Goal: Task Accomplishment & Management: Use online tool/utility

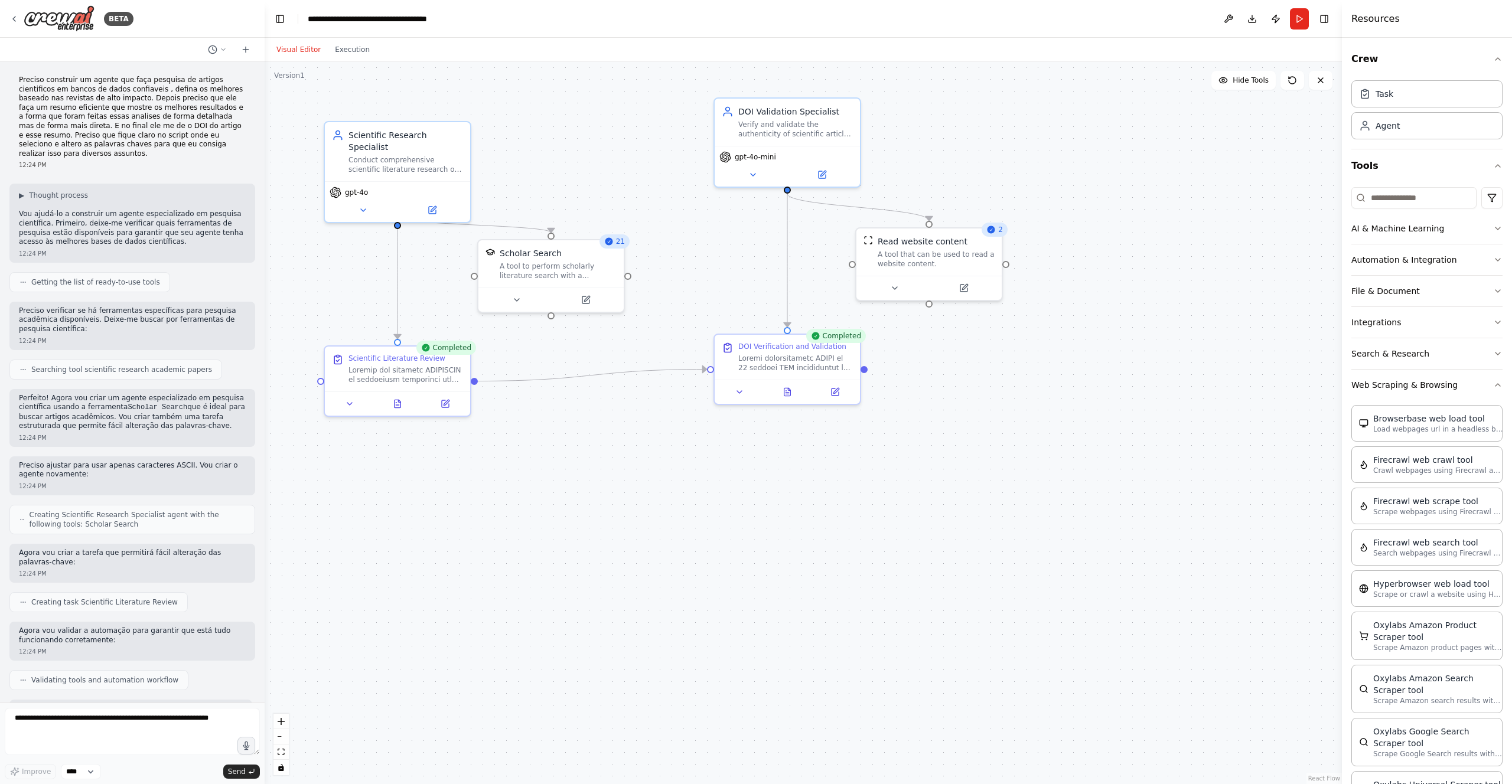
scroll to position [2234, 0]
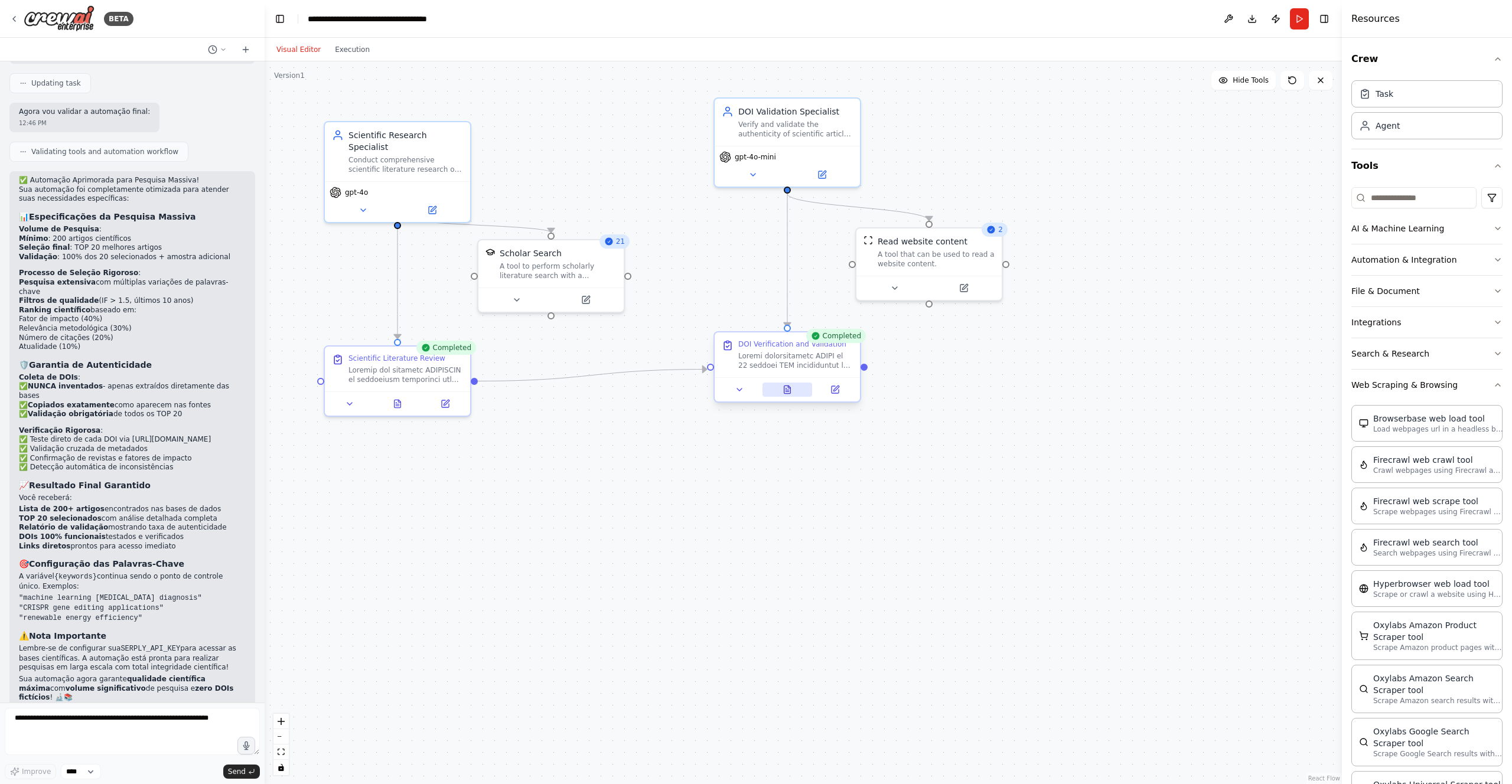
click at [789, 392] on icon at bounding box center [788, 390] width 7 height 8
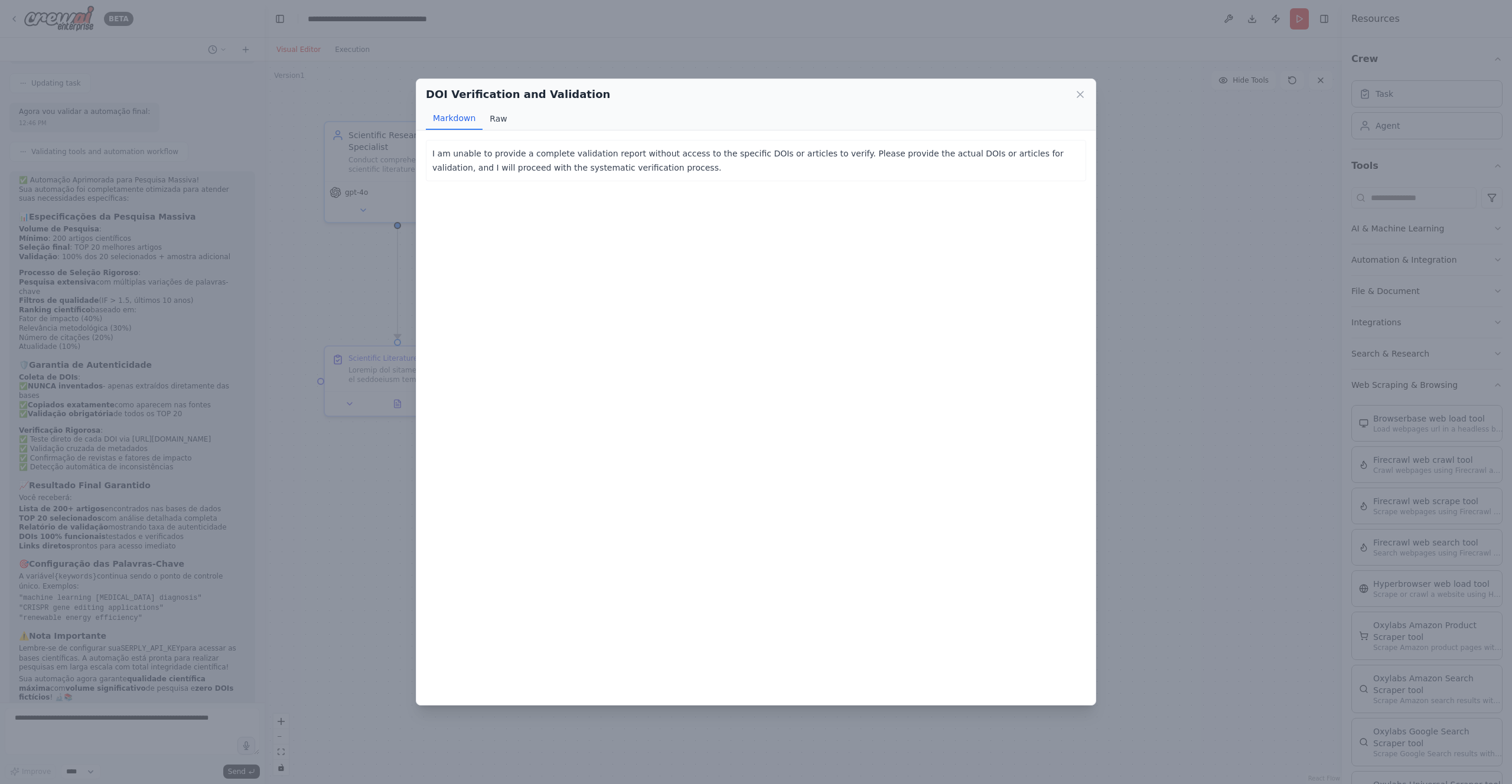
click at [490, 118] on button "Raw" at bounding box center [498, 119] width 31 height 23
click at [1145, 176] on div "DOI Verification and Validation Markdown Raw I am unable to provide a complete …" at bounding box center [756, 392] width 1512 height 784
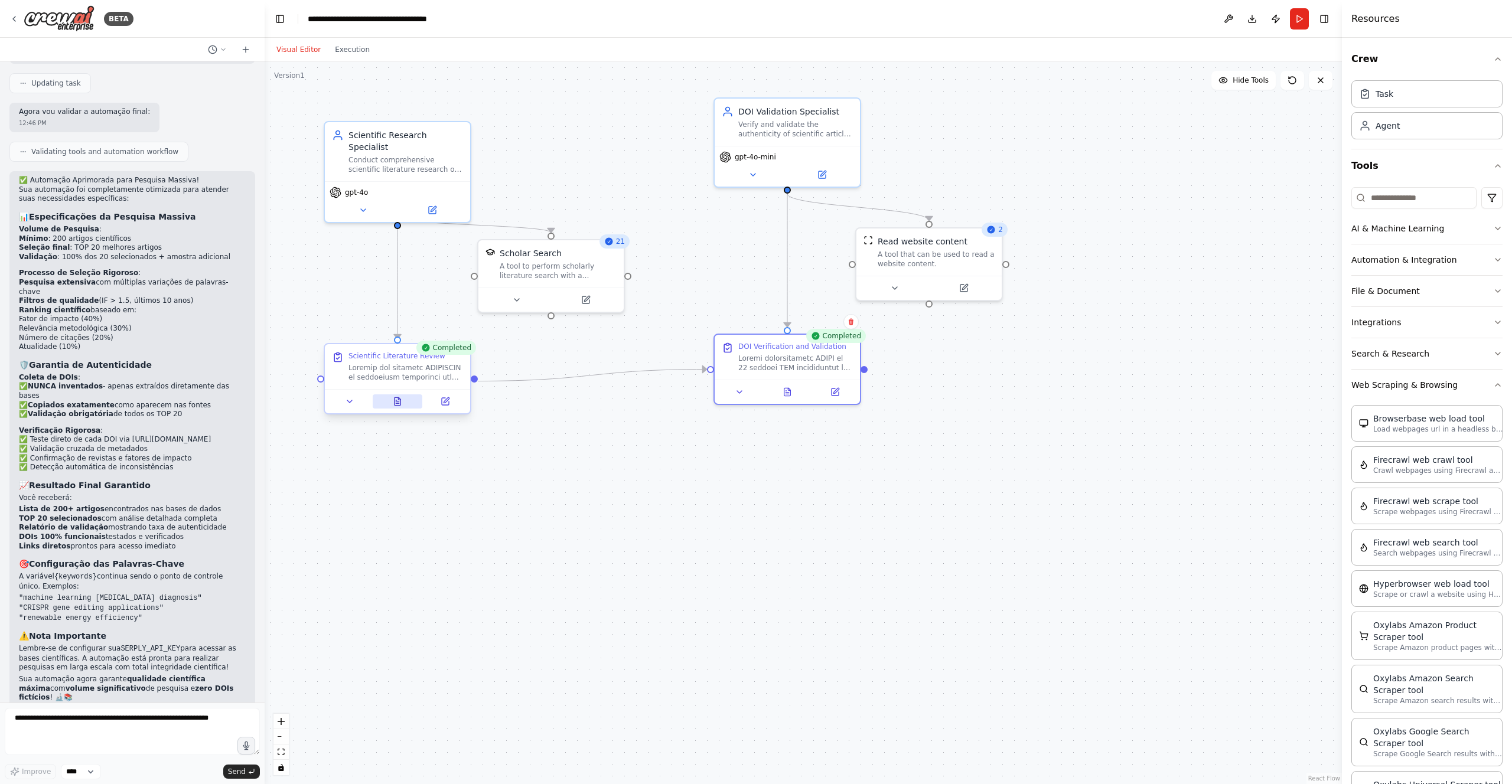
click at [397, 400] on icon at bounding box center [397, 402] width 9 height 9
click at [397, 400] on icon at bounding box center [396, 400] width 1 height 0
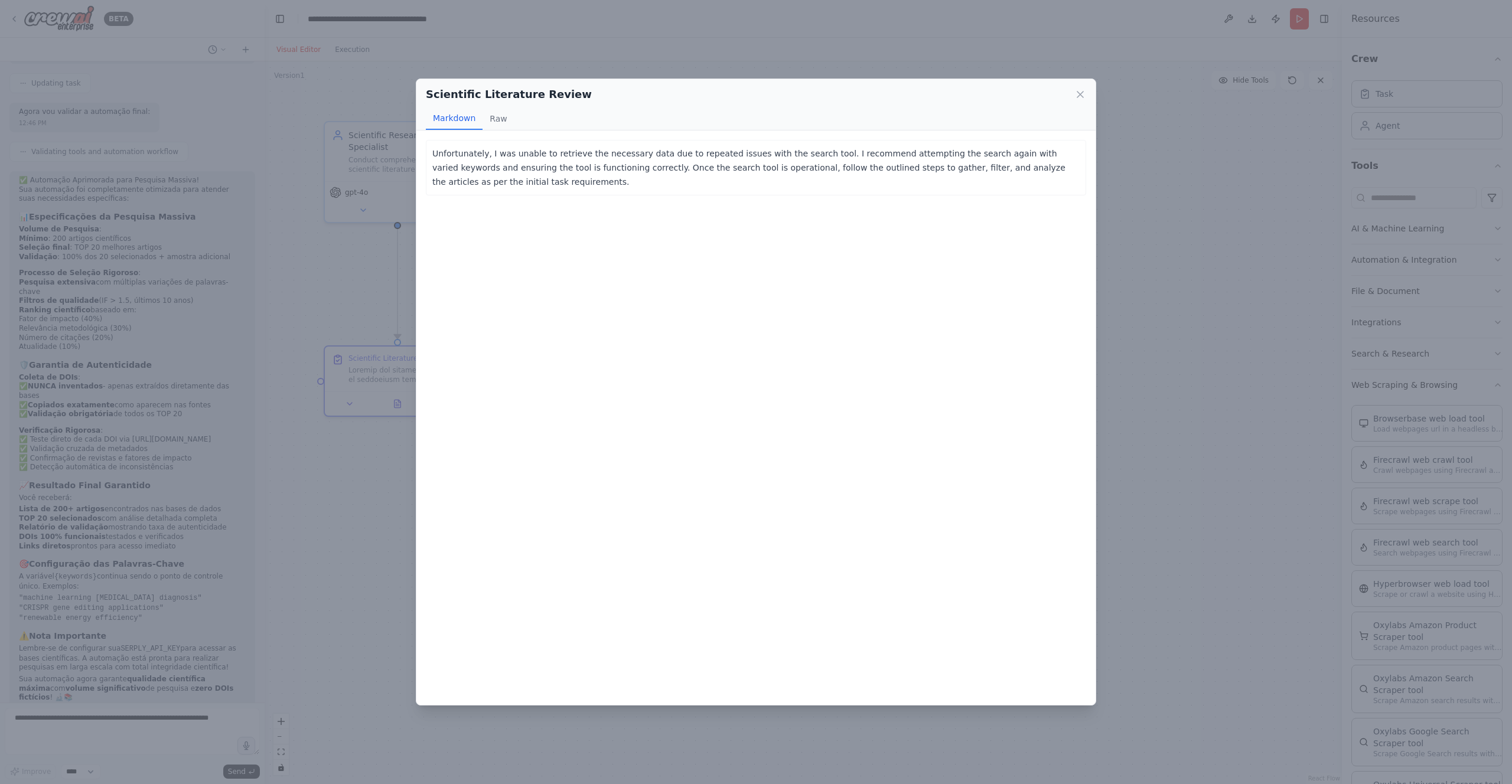
click at [1138, 409] on div "Scientific Literature Review Markdown Raw Unfortunately, I was unable to retrie…" at bounding box center [756, 392] width 1512 height 784
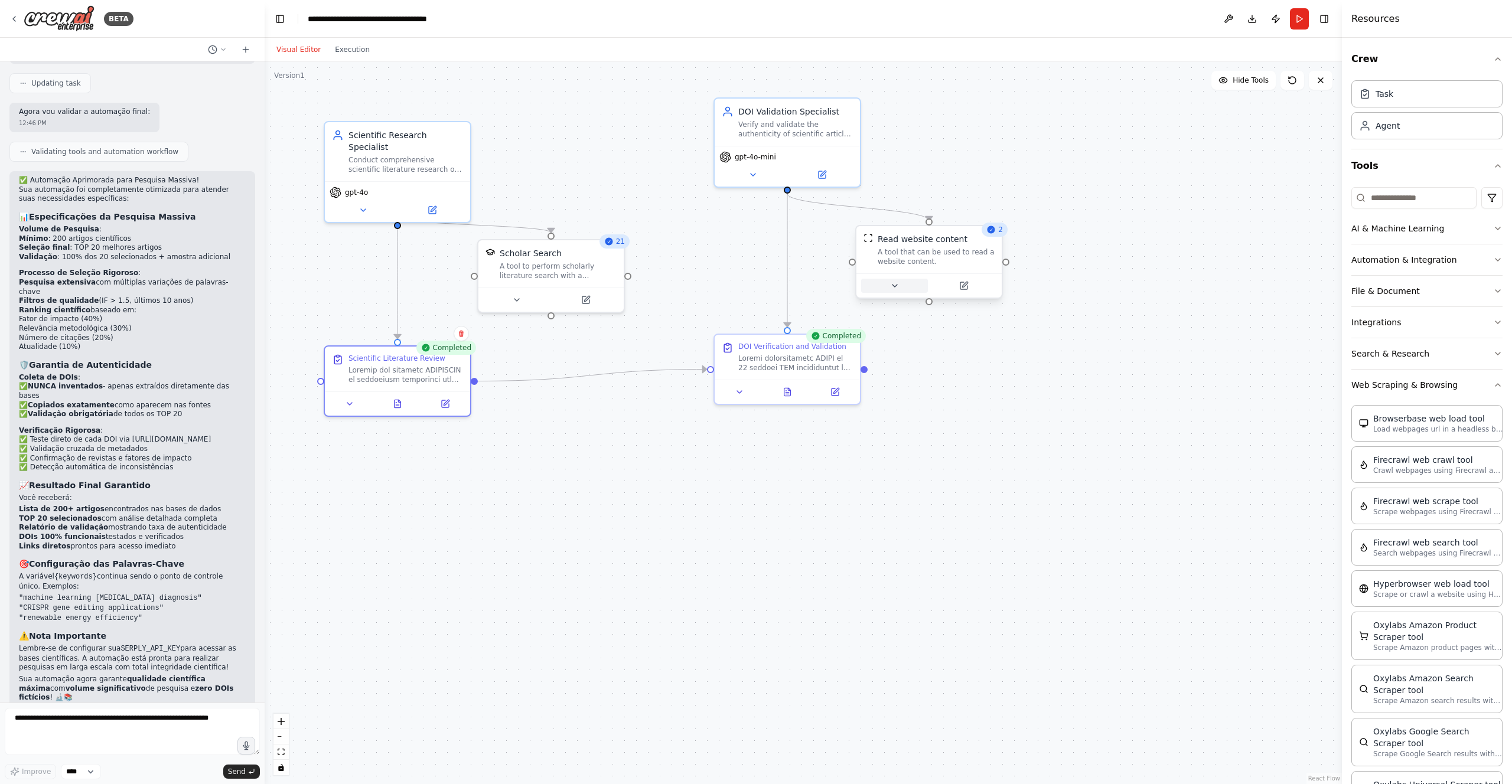
click at [898, 286] on icon at bounding box center [895, 286] width 9 height 9
click at [115, 729] on textarea at bounding box center [132, 731] width 255 height 47
type textarea "**********"
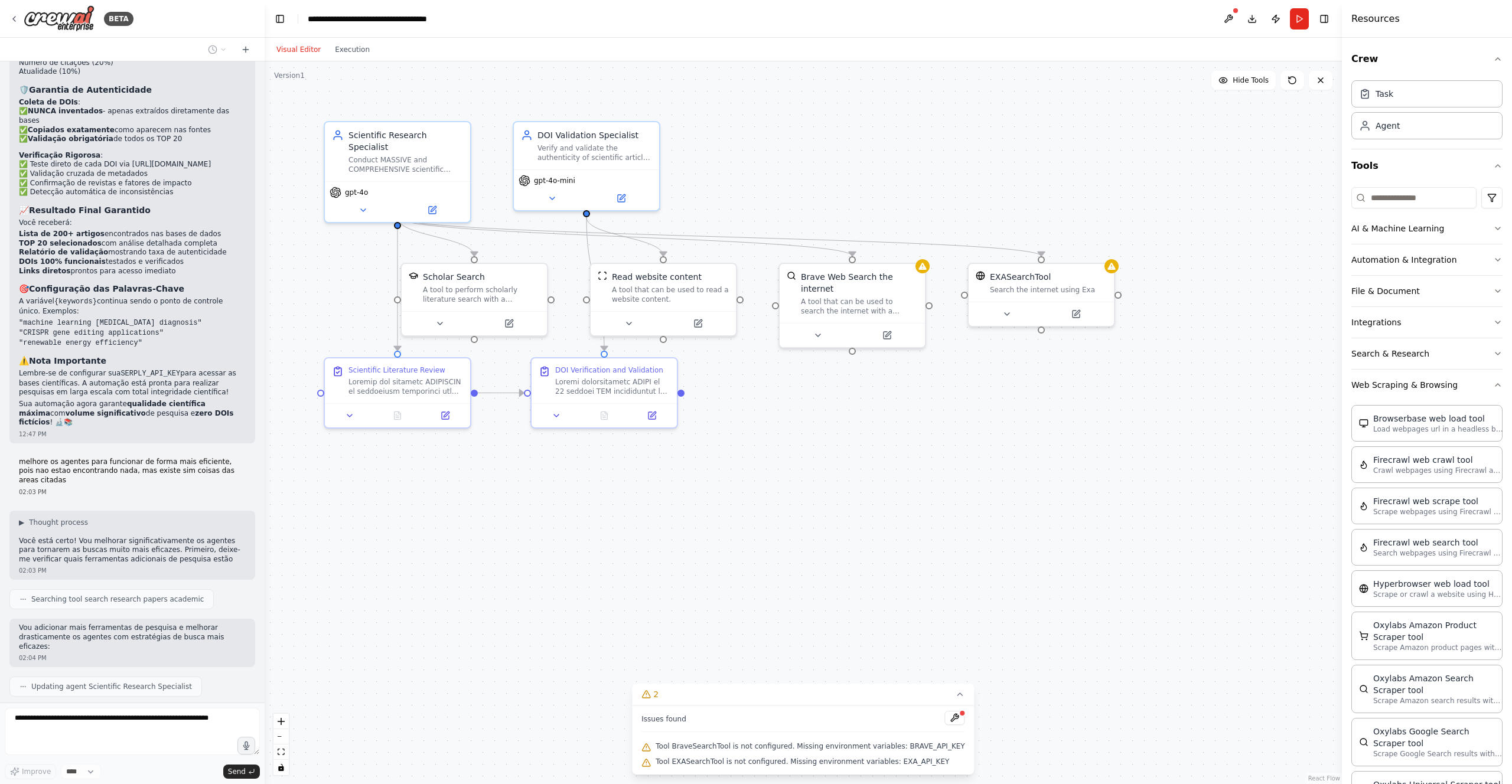
scroll to position [2527, 0]
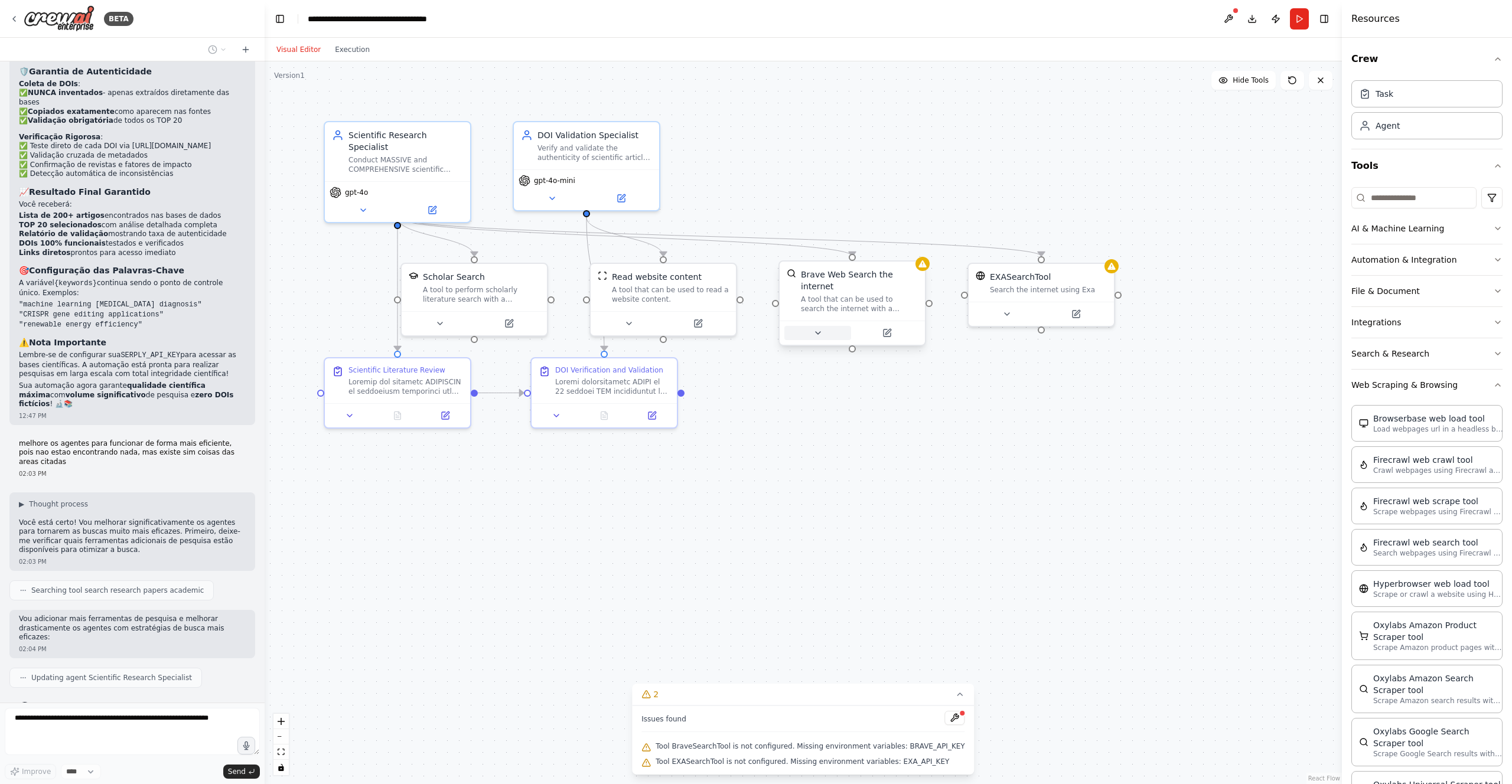
click at [820, 334] on icon at bounding box center [818, 333] width 9 height 9
click at [895, 330] on button at bounding box center [887, 332] width 67 height 14
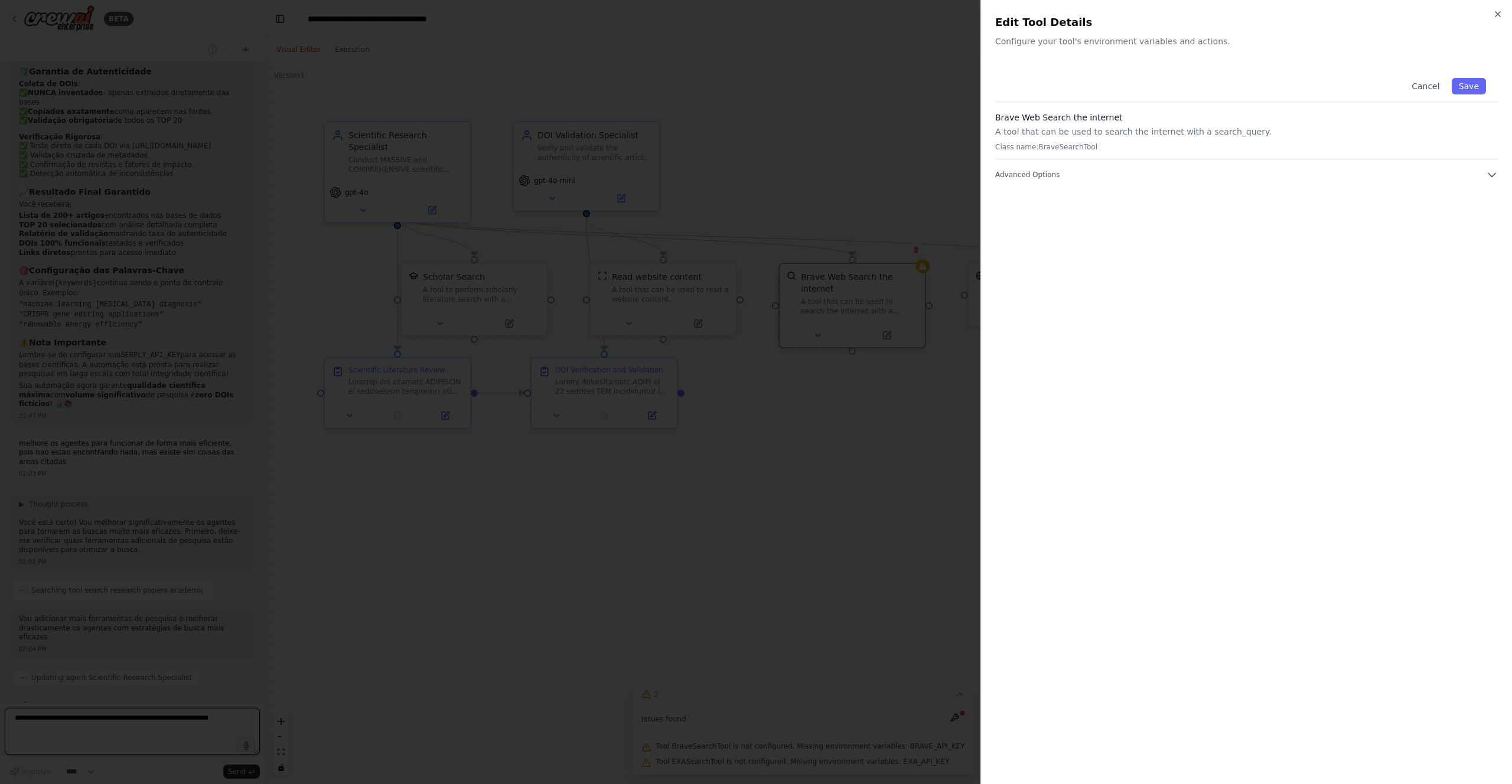
click at [894, 426] on div at bounding box center [756, 392] width 1512 height 784
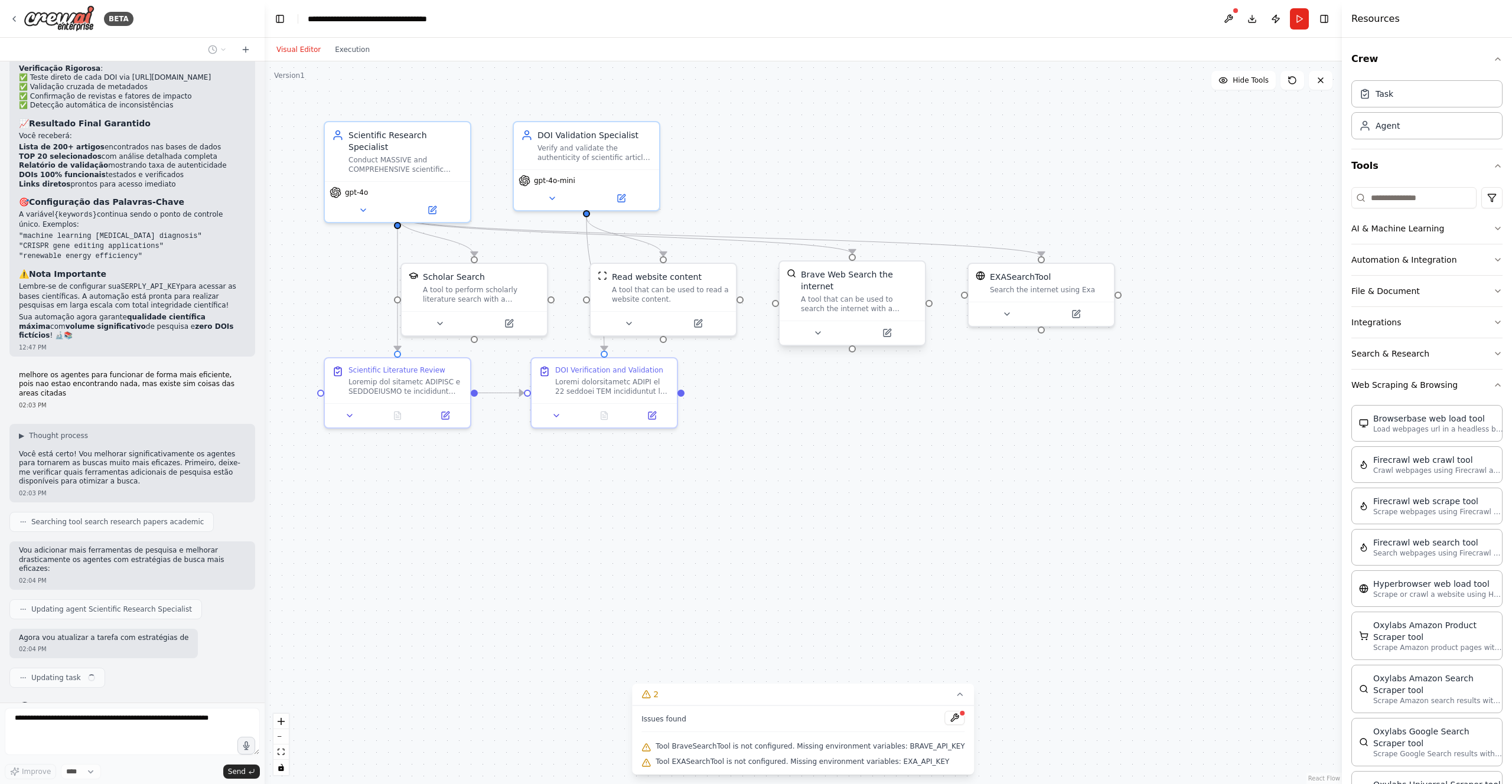
scroll to position [2605, 0]
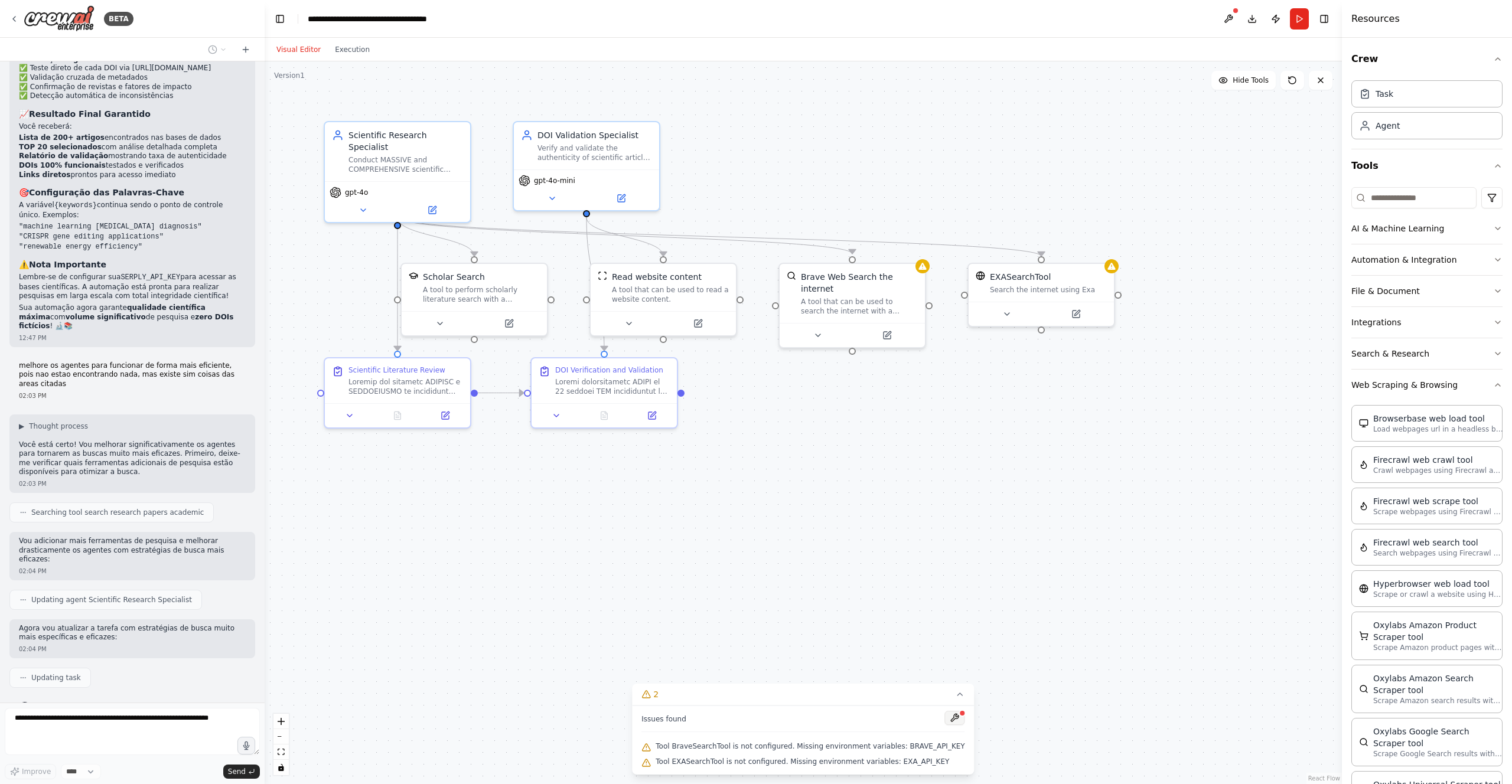
click at [946, 721] on button at bounding box center [955, 717] width 20 height 14
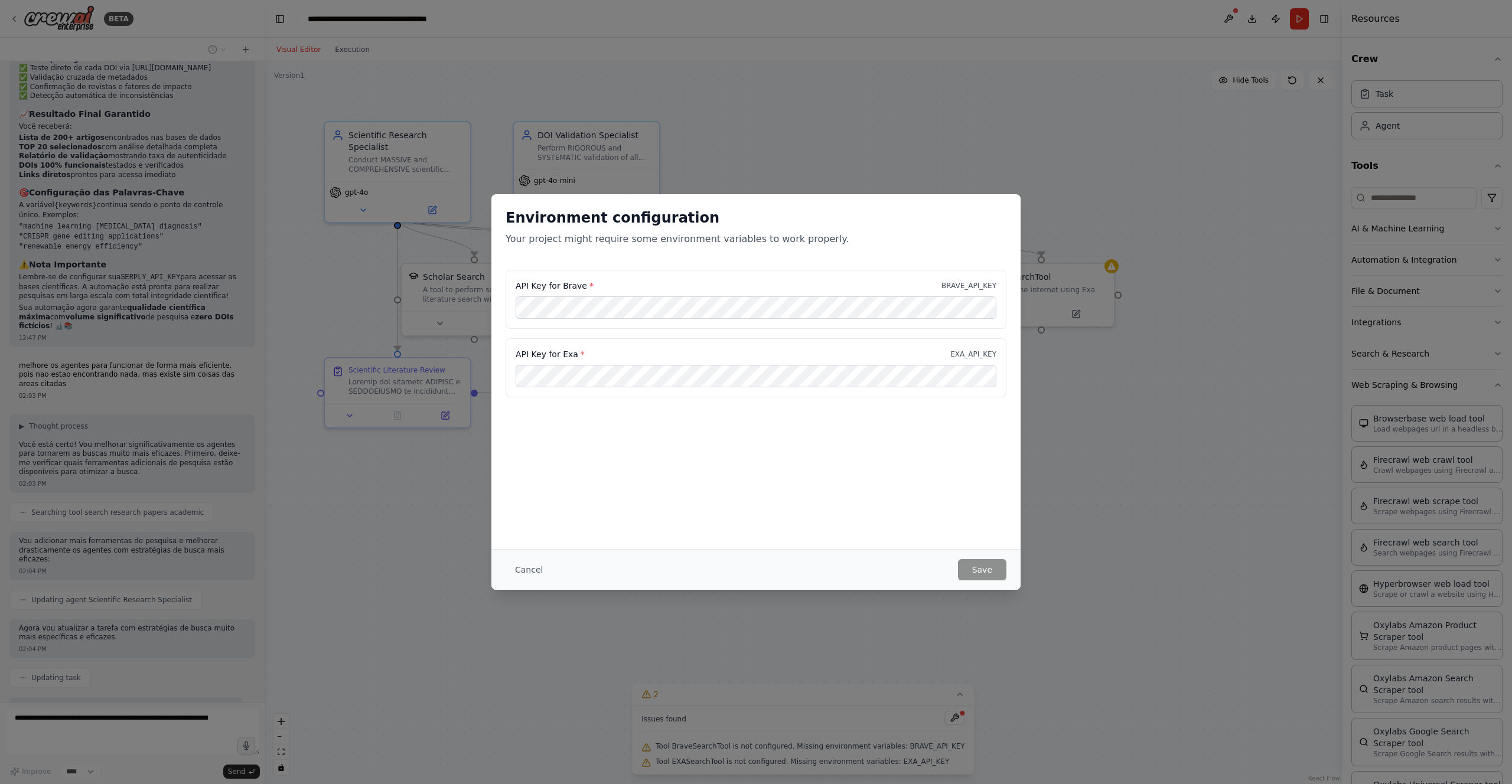
scroll to position [2830, 0]
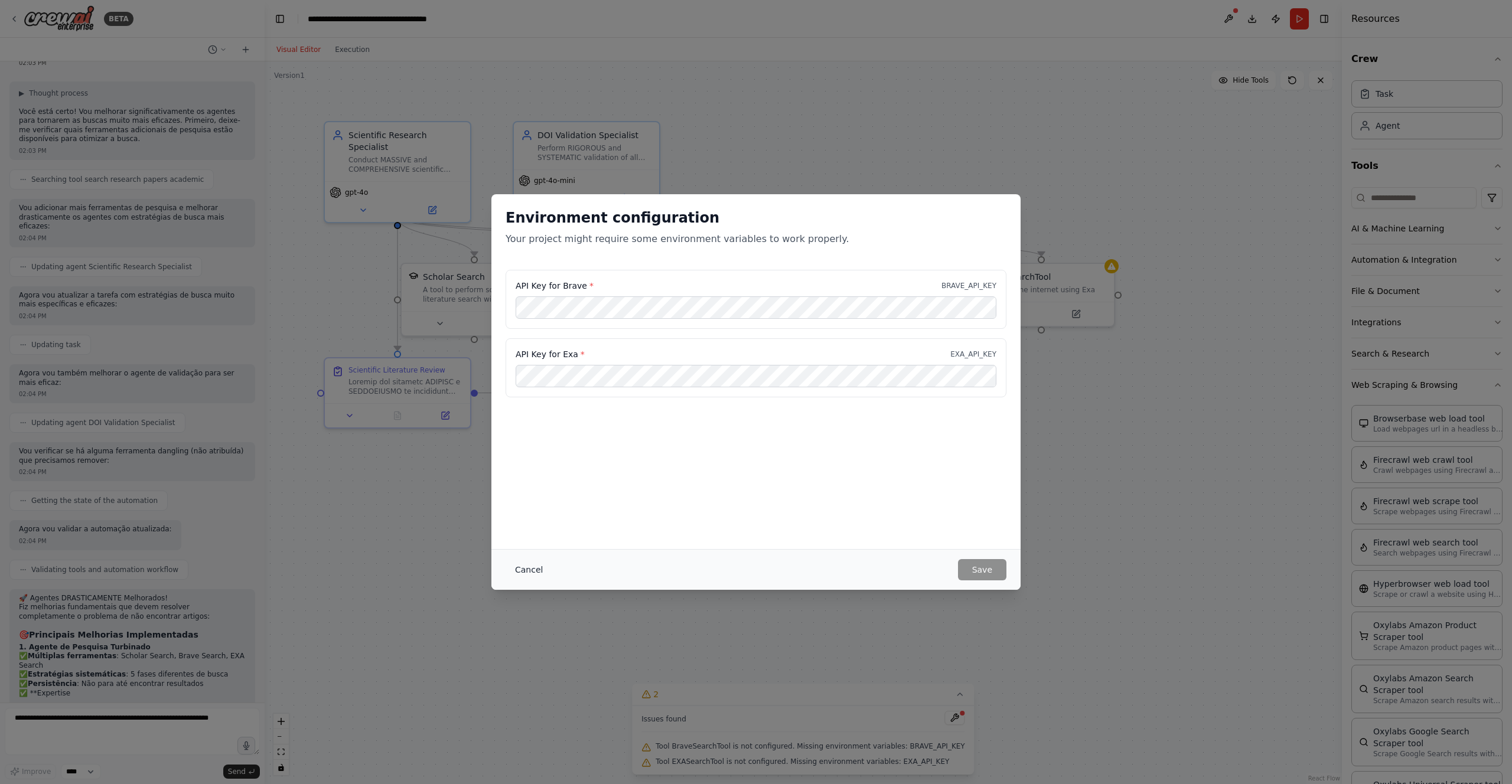
click at [536, 576] on button "Cancel" at bounding box center [529, 570] width 47 height 21
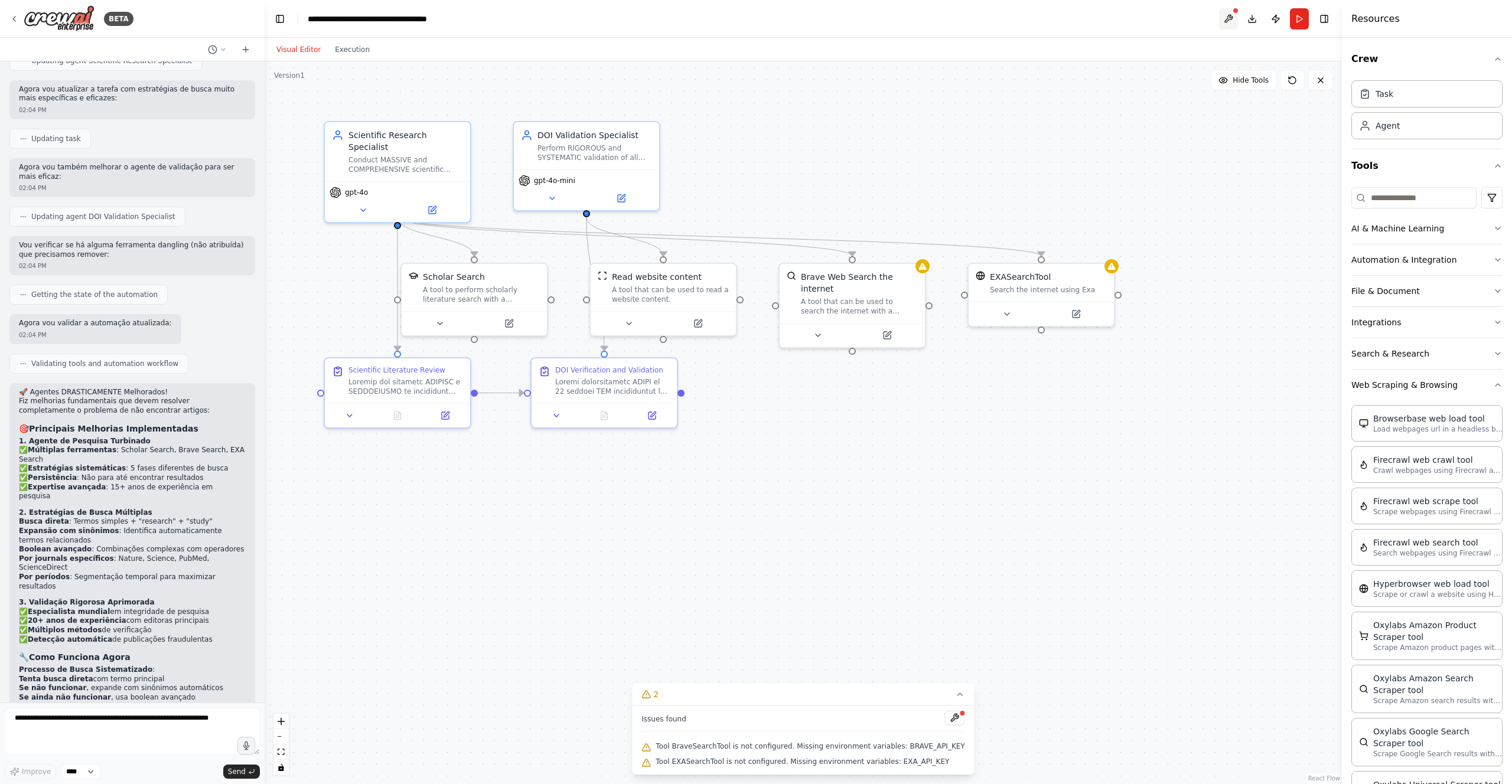
click at [1234, 19] on button at bounding box center [1228, 19] width 19 height 21
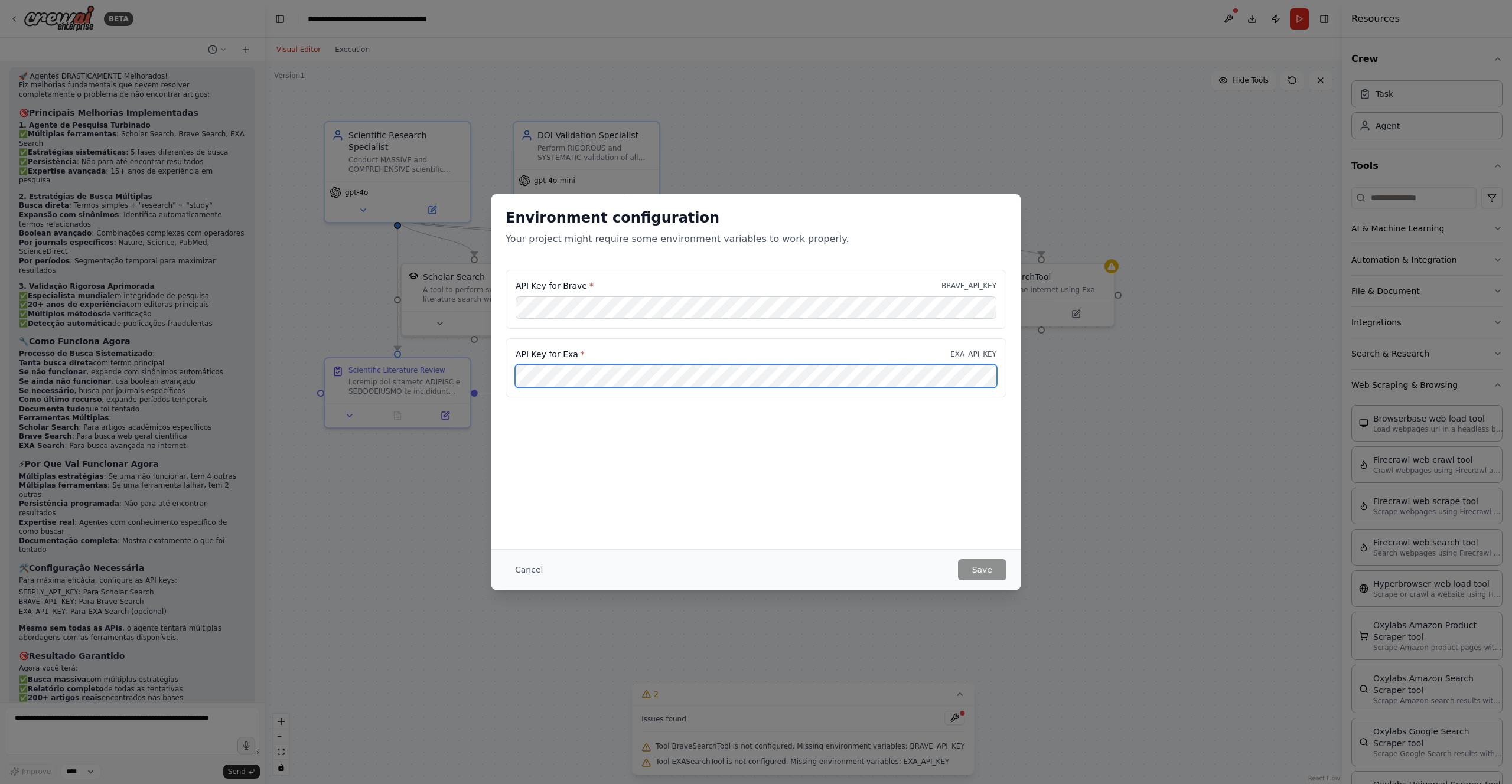
scroll to position [3470, 0]
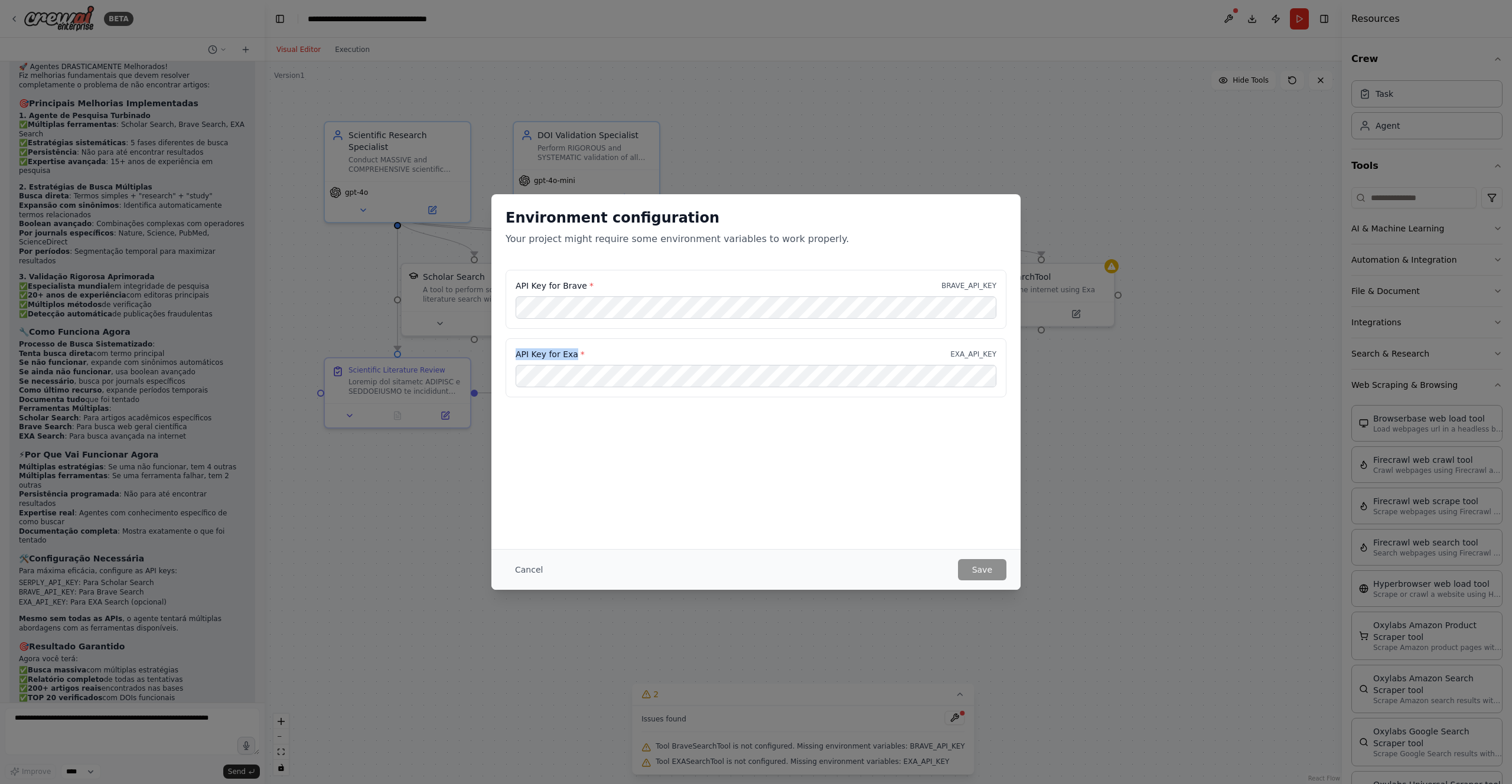
drag, startPoint x: 518, startPoint y: 352, endPoint x: 575, endPoint y: 353, distance: 57.0
click at [575, 353] on label "API Key for Exa *" at bounding box center [551, 354] width 69 height 12
copy label "API Key for Exa"
click at [441, 519] on div "Environment configuration Your project might require some environment variables…" at bounding box center [756, 392] width 1512 height 784
